Goal: Information Seeking & Learning: Find contact information

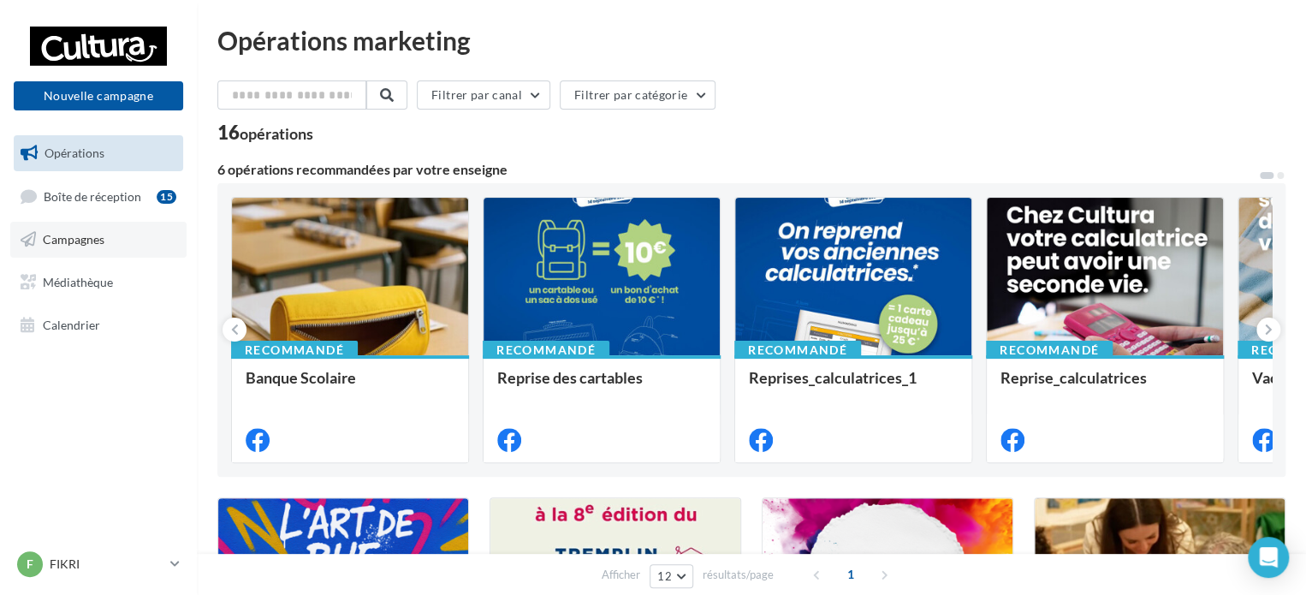
click at [84, 242] on span "Campagnes" at bounding box center [74, 239] width 62 height 15
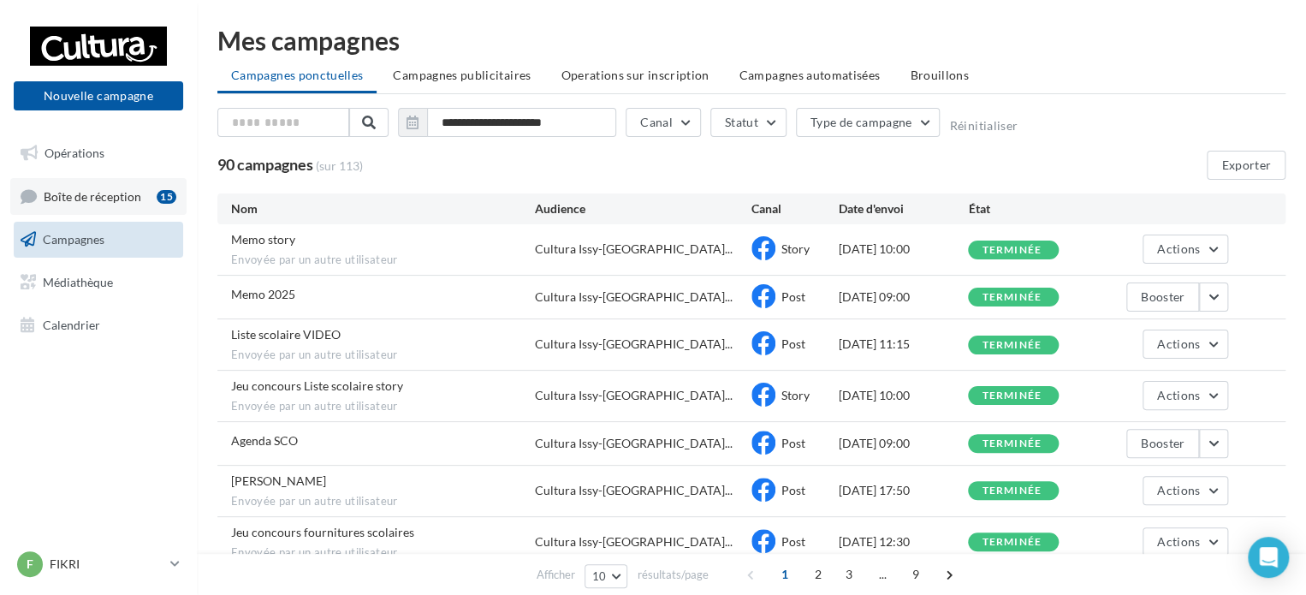
click at [110, 187] on link "Boîte de réception 15" at bounding box center [98, 196] width 176 height 37
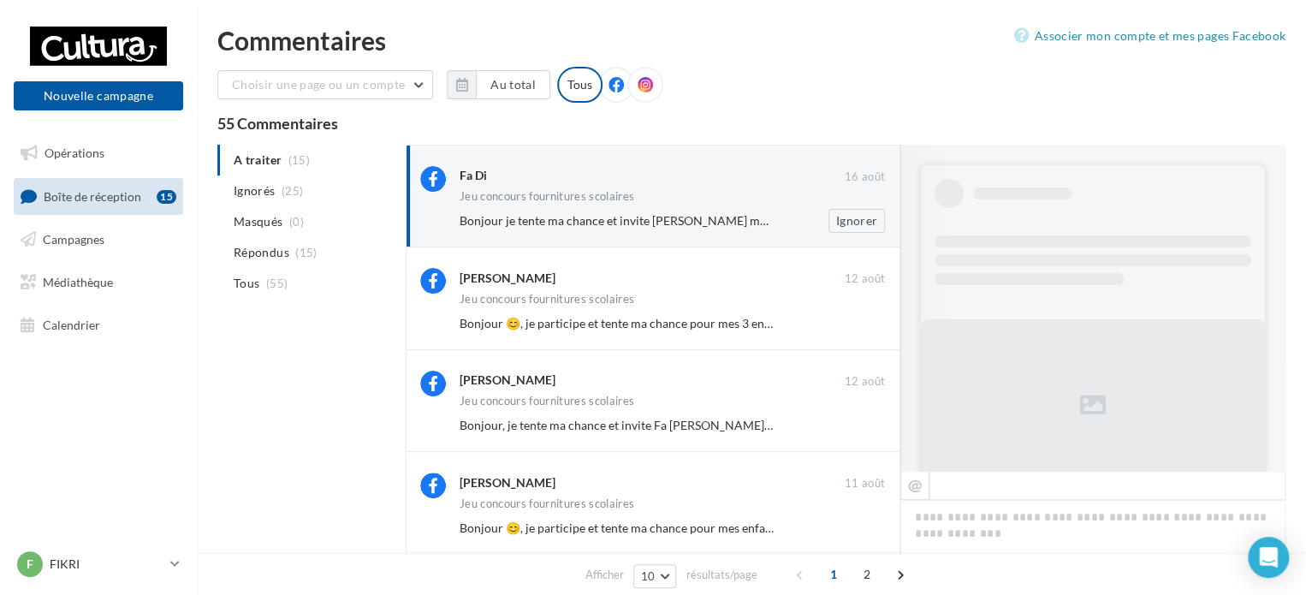
click at [675, 205] on div "Fa Di 16 août Jeu concours fournitures scolaires Bonjour je tente ma chance et …" at bounding box center [672, 199] width 425 height 67
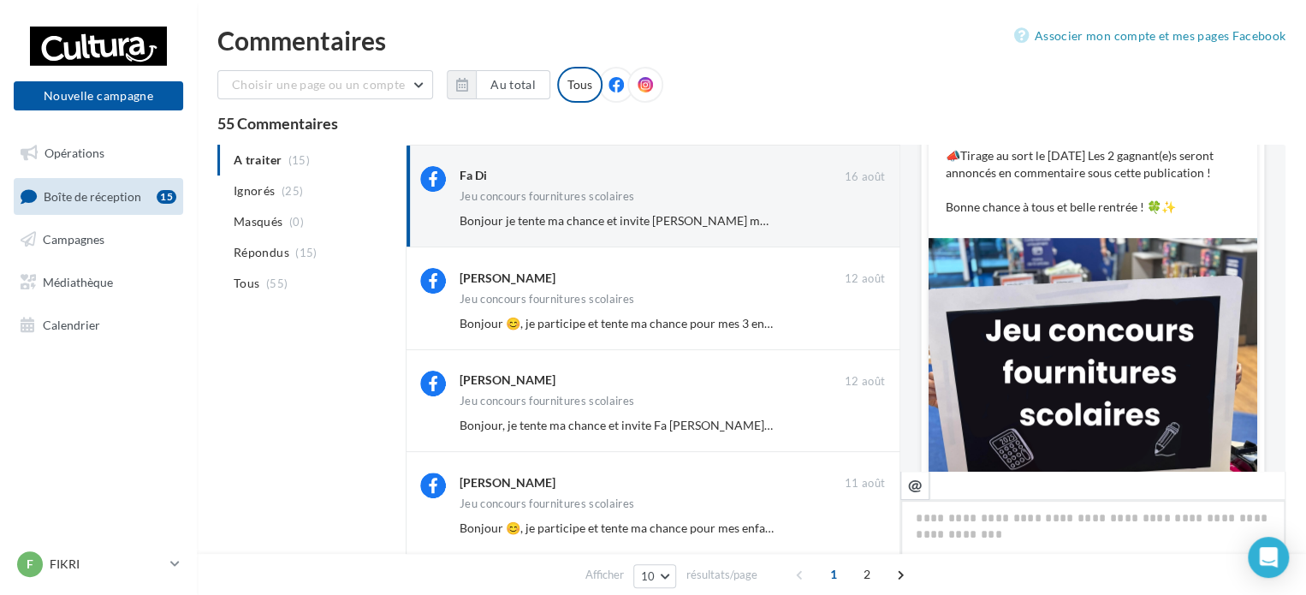
scroll to position [599, 0]
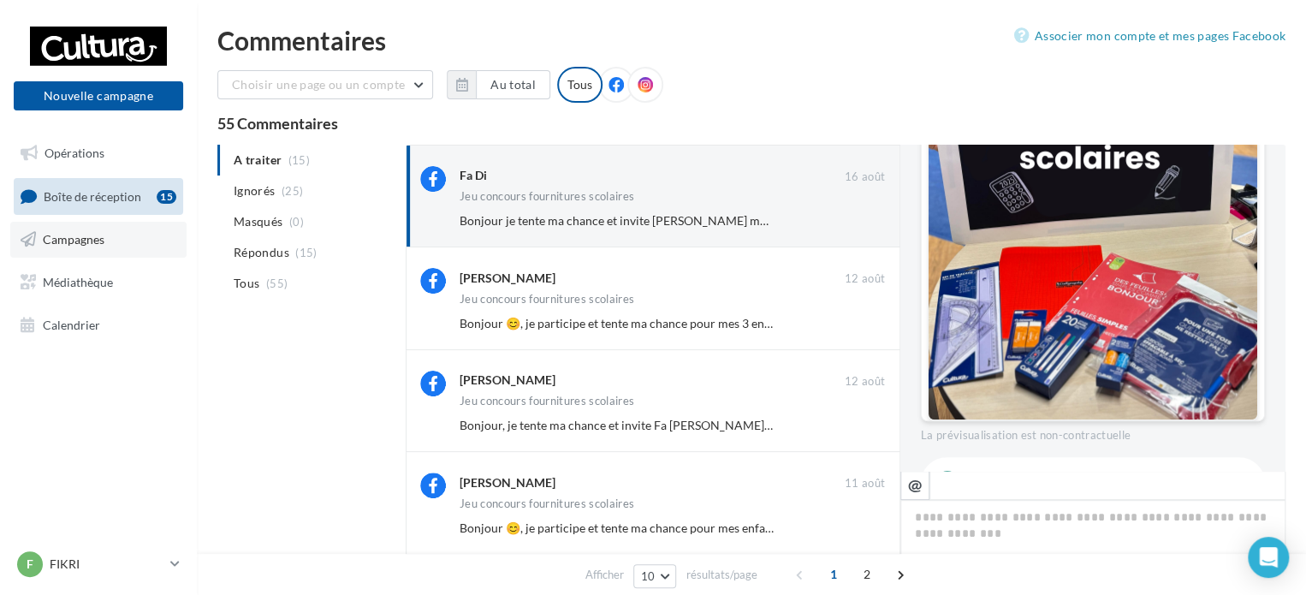
click at [103, 246] on link "Campagnes" at bounding box center [98, 240] width 176 height 36
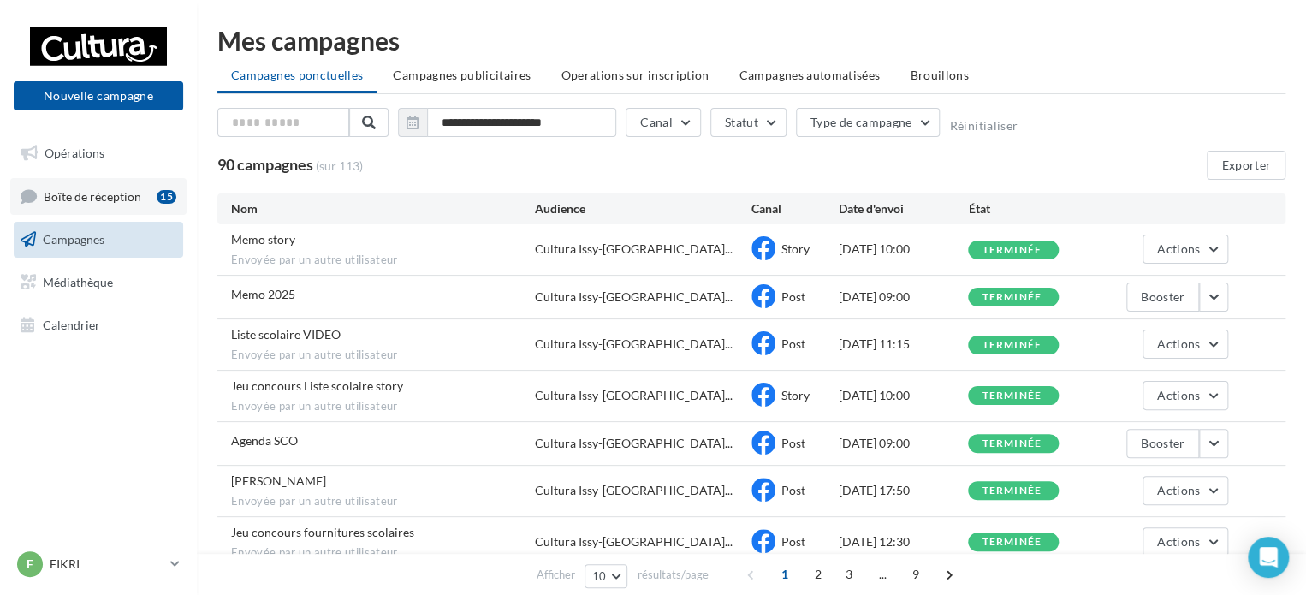
click at [122, 180] on link "Boîte de réception 15" at bounding box center [98, 196] width 176 height 37
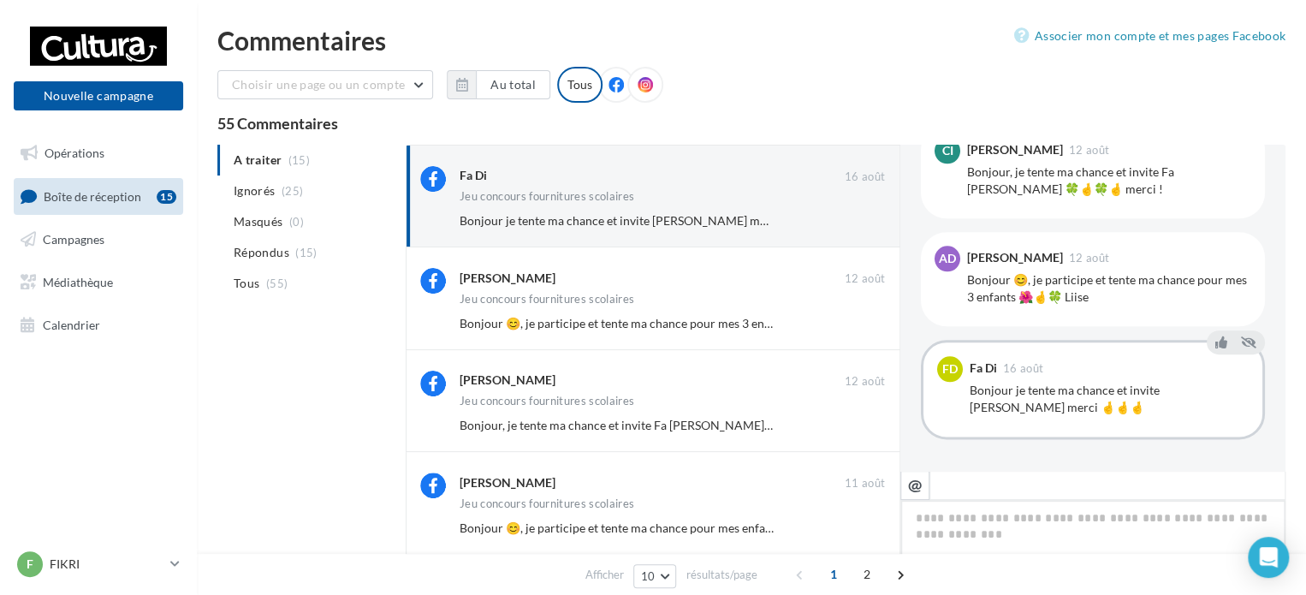
scroll to position [676, 0]
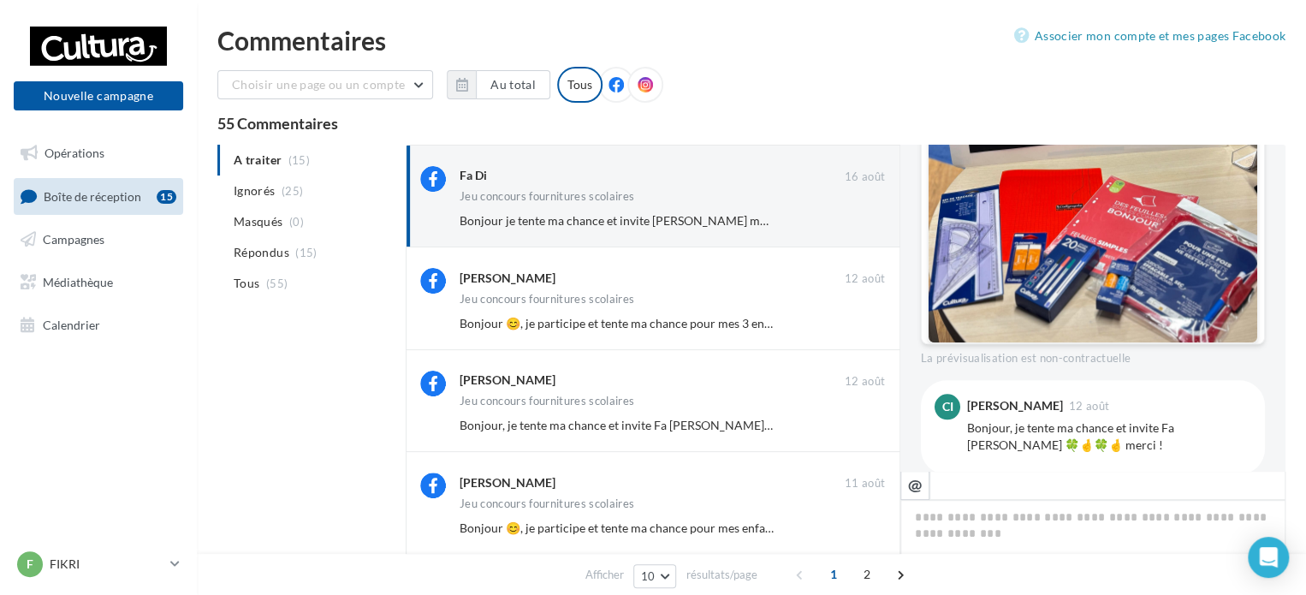
click at [120, 194] on span "Boîte de réception" at bounding box center [93, 195] width 98 height 15
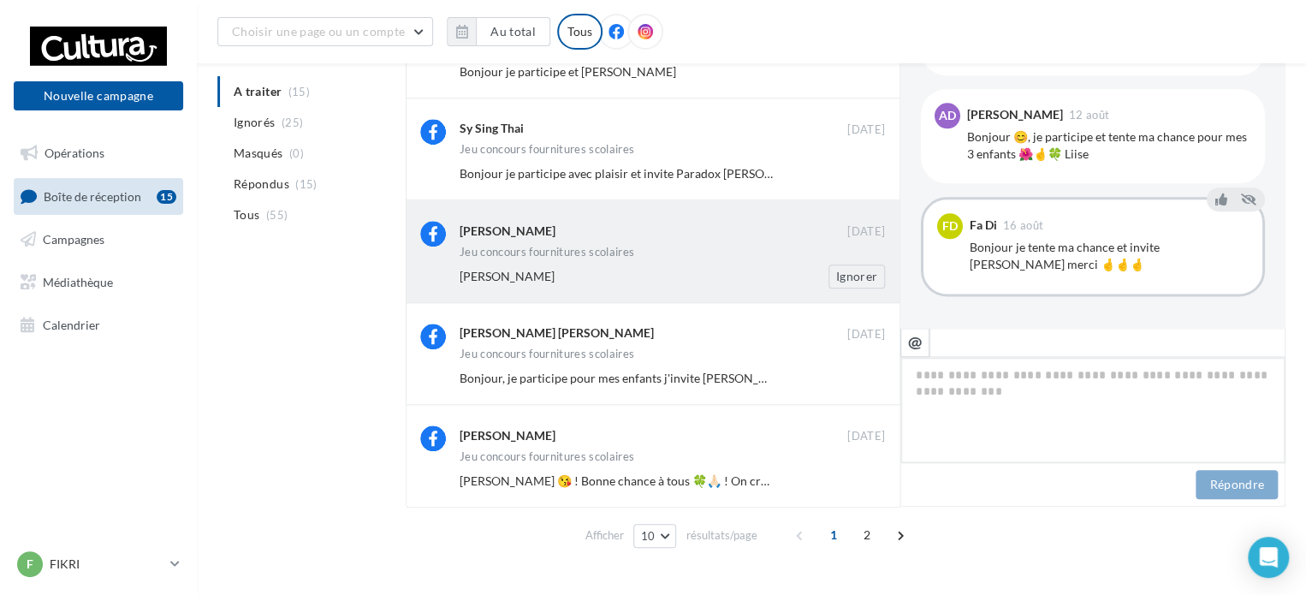
scroll to position [685, 0]
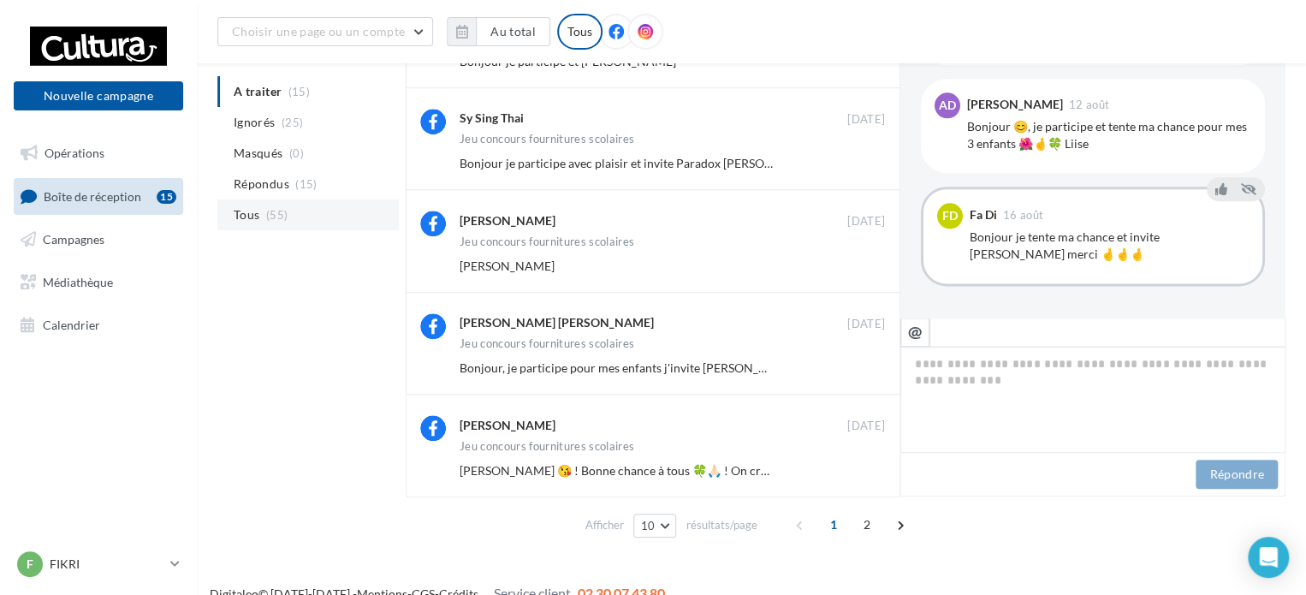
click at [268, 208] on span "(55)" at bounding box center [276, 215] width 21 height 14
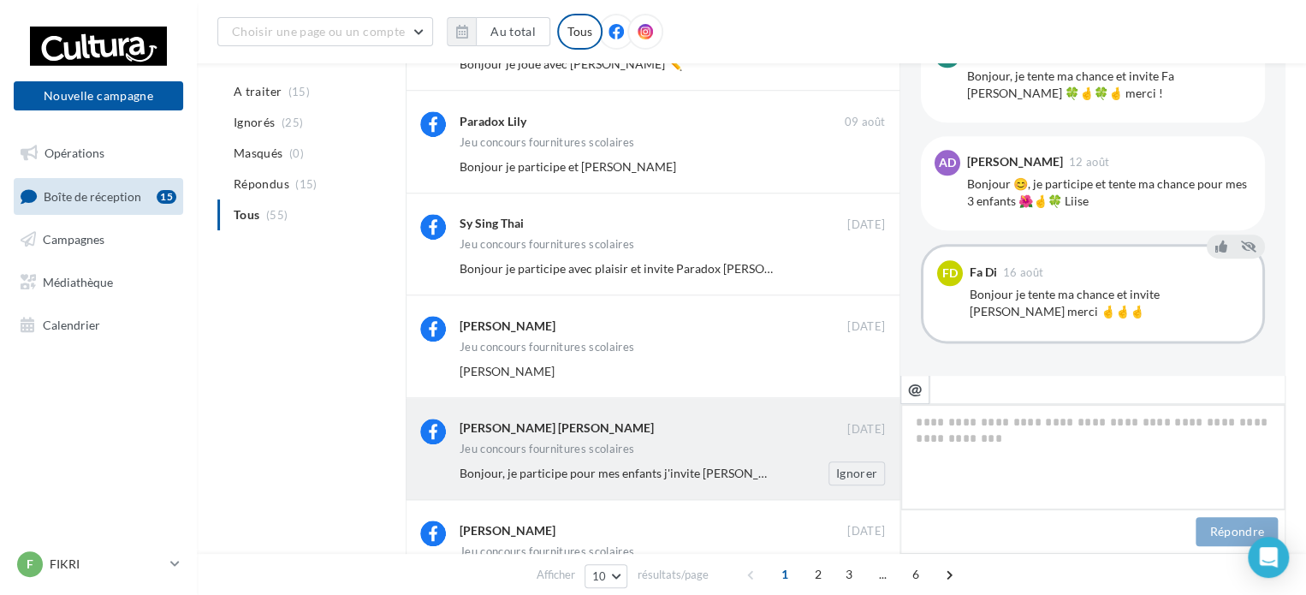
scroll to position [708, 0]
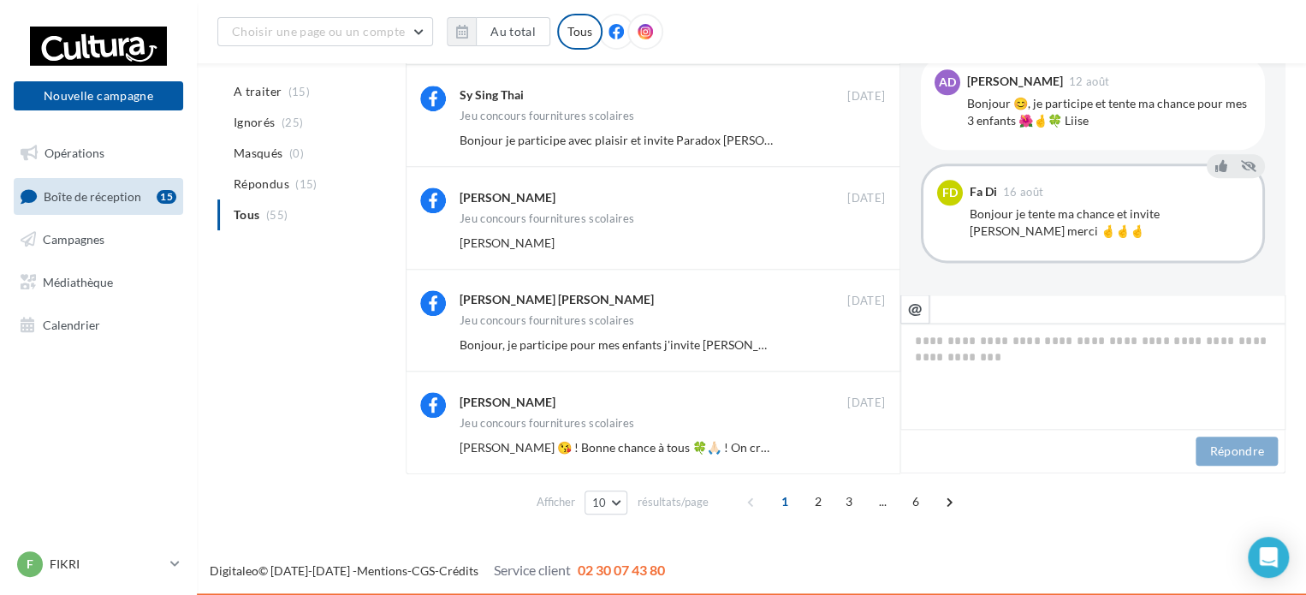
click at [653, 569] on span "02 30 07 43 80" at bounding box center [621, 569] width 87 height 16
click at [578, 569] on span "02 30 07 43 80" at bounding box center [621, 569] width 87 height 16
click at [494, 571] on span "Service client" at bounding box center [532, 569] width 77 height 16
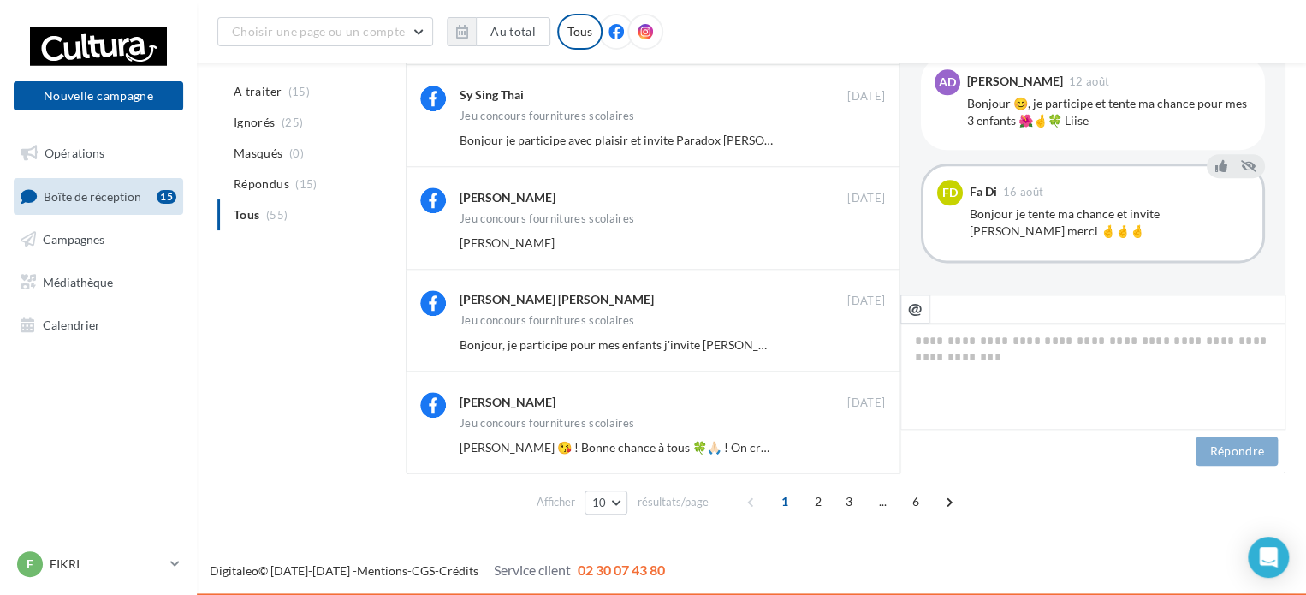
click at [494, 571] on span "Service client" at bounding box center [532, 569] width 77 height 16
click at [515, 567] on span "Service client" at bounding box center [532, 569] width 77 height 16
